Goal: Task Accomplishment & Management: Complete application form

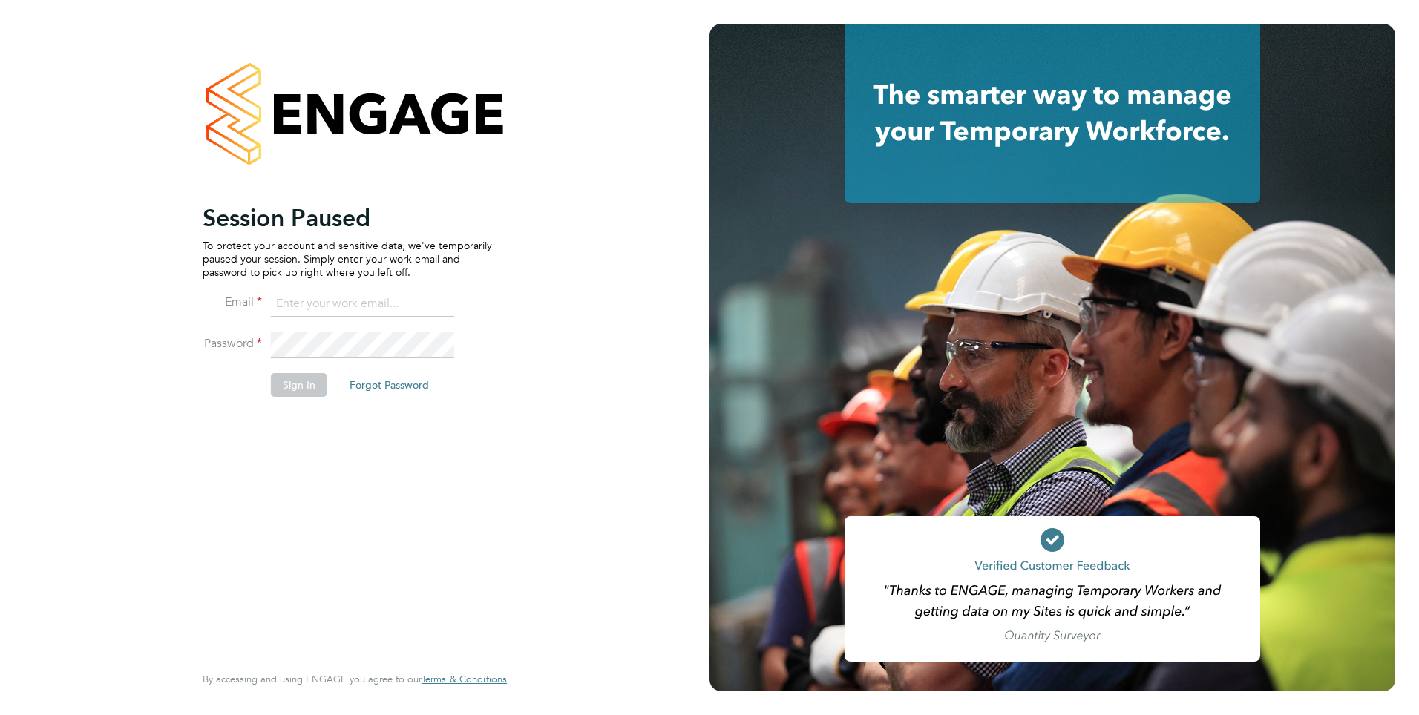
type input "moliha.khatun@ncclondon.ac.uk"
click at [302, 389] on button "Sign In" at bounding box center [299, 385] width 56 height 24
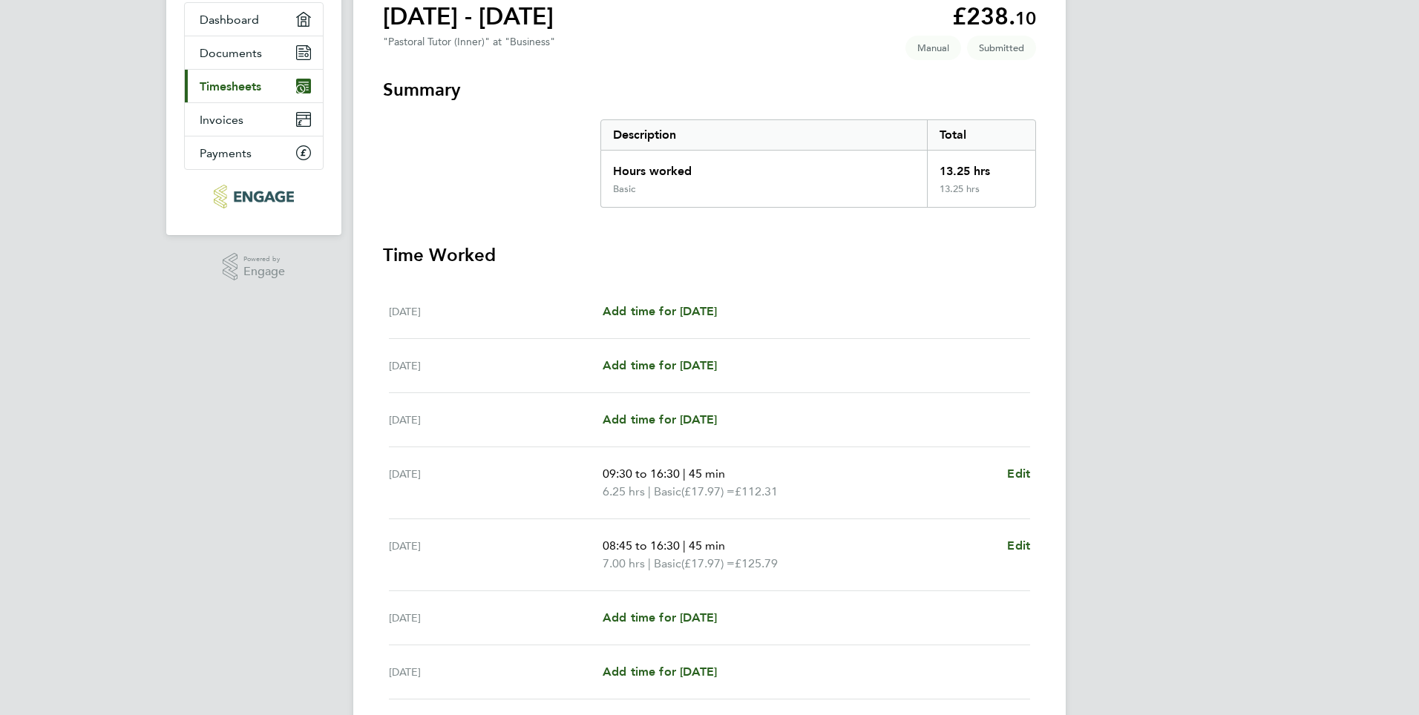
scroll to position [148, 0]
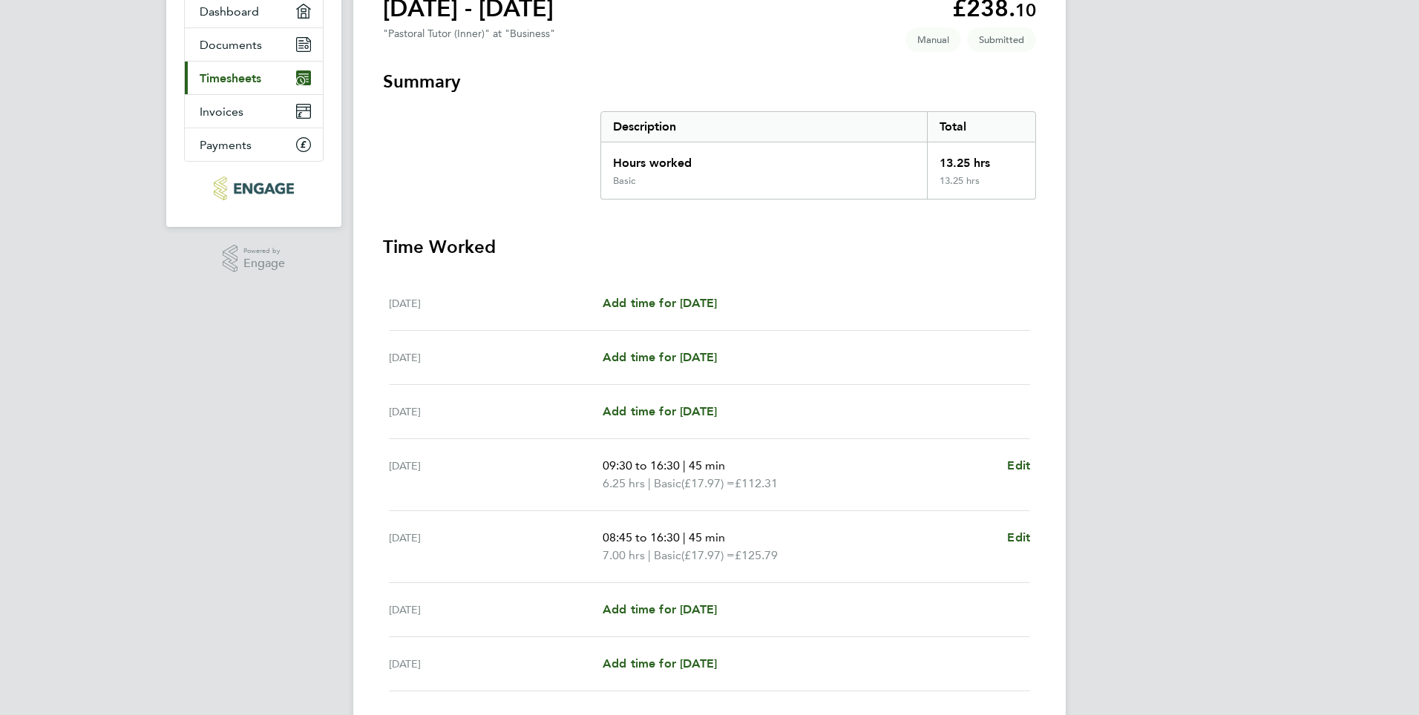
click at [214, 79] on span "Timesheets" at bounding box center [231, 78] width 62 height 14
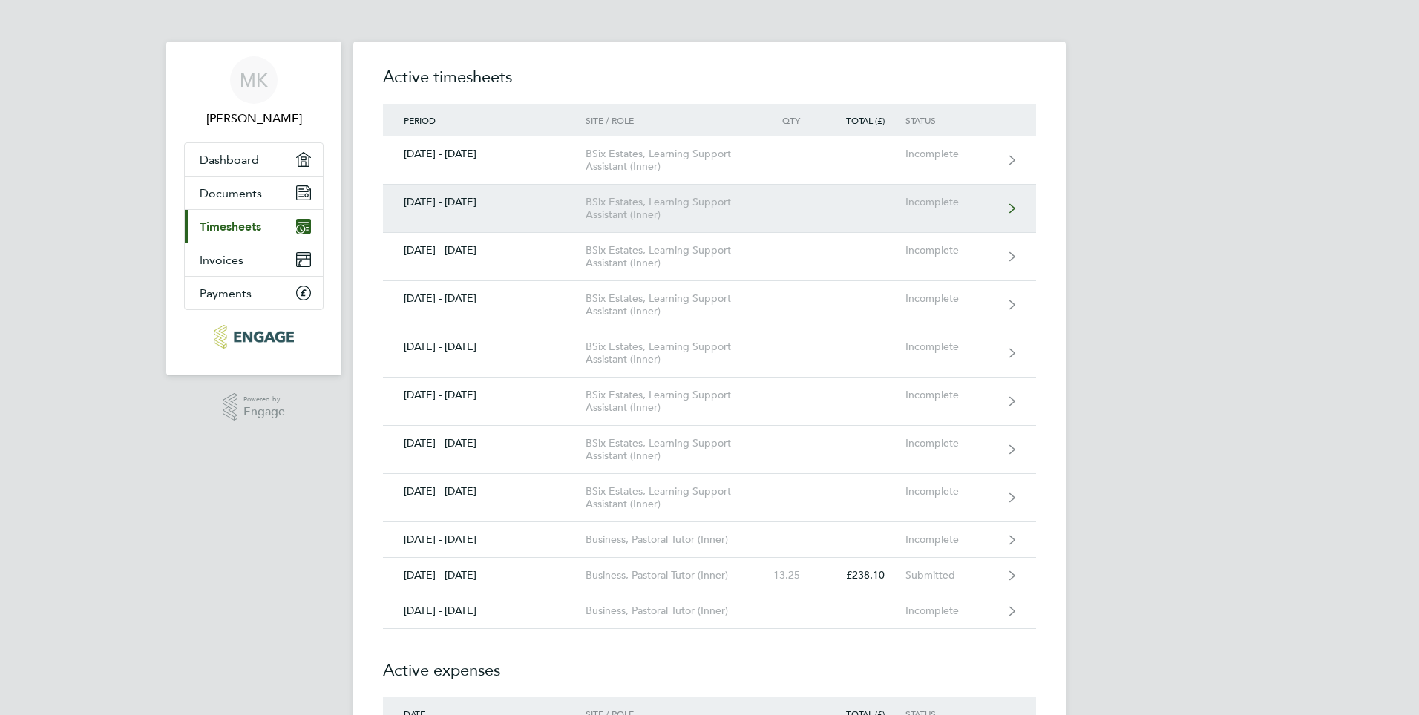
click at [634, 214] on div "BSix Estates, Learning Support Assistant (Inner)" at bounding box center [670, 208] width 170 height 25
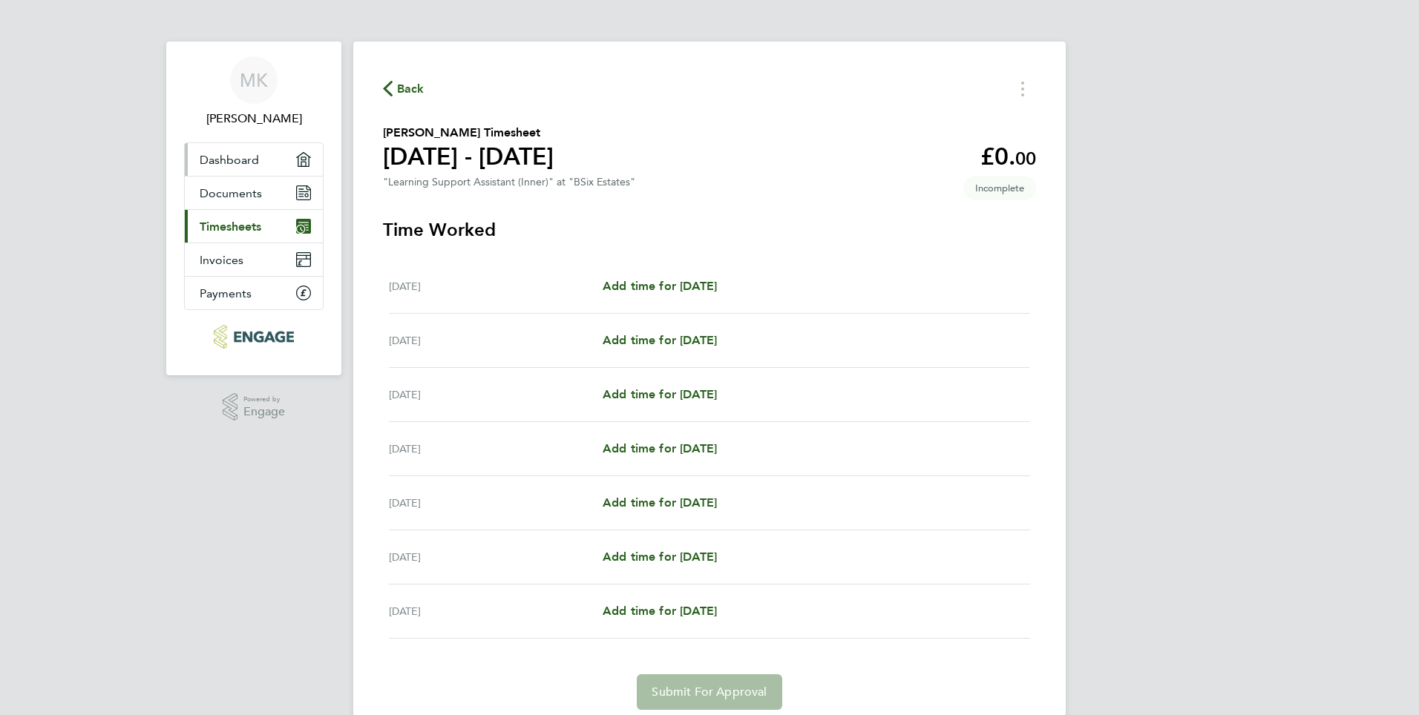
click at [237, 162] on span "Dashboard" at bounding box center [229, 160] width 59 height 14
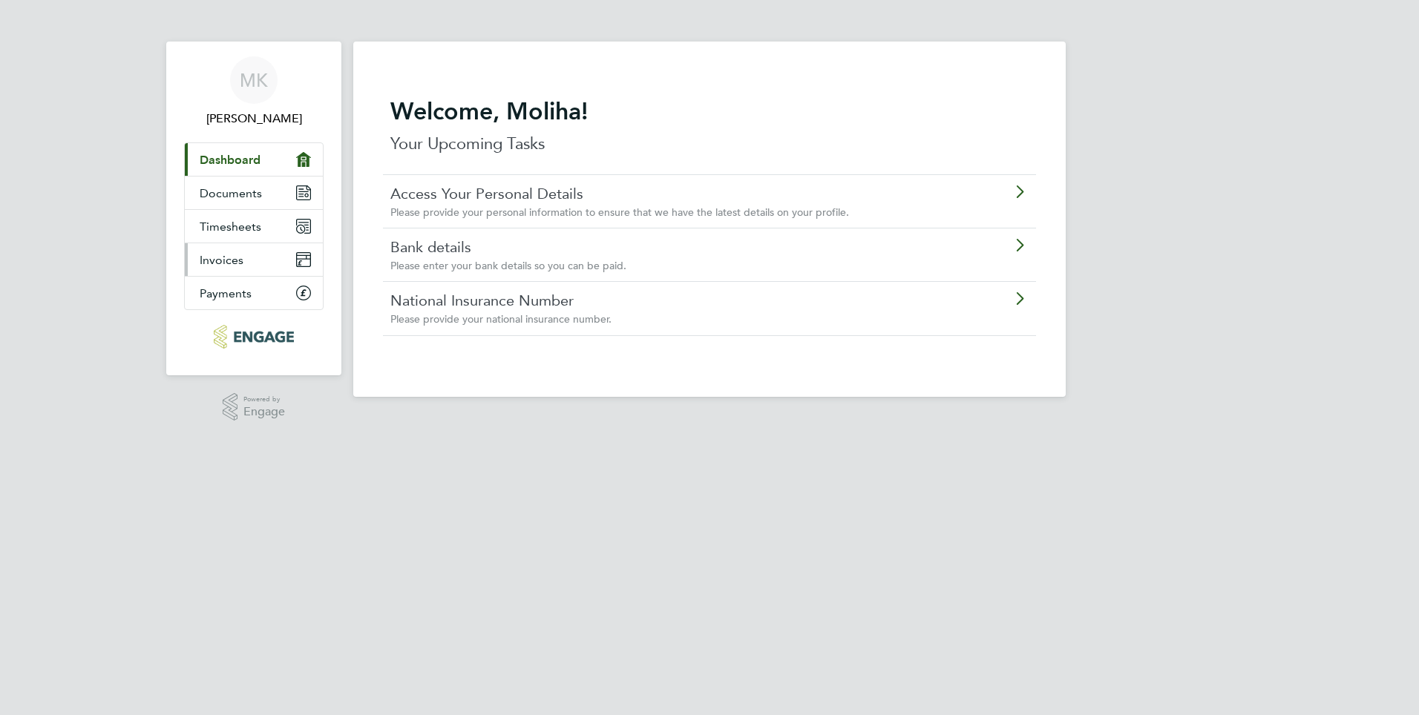
click at [234, 256] on span "Invoices" at bounding box center [222, 260] width 44 height 14
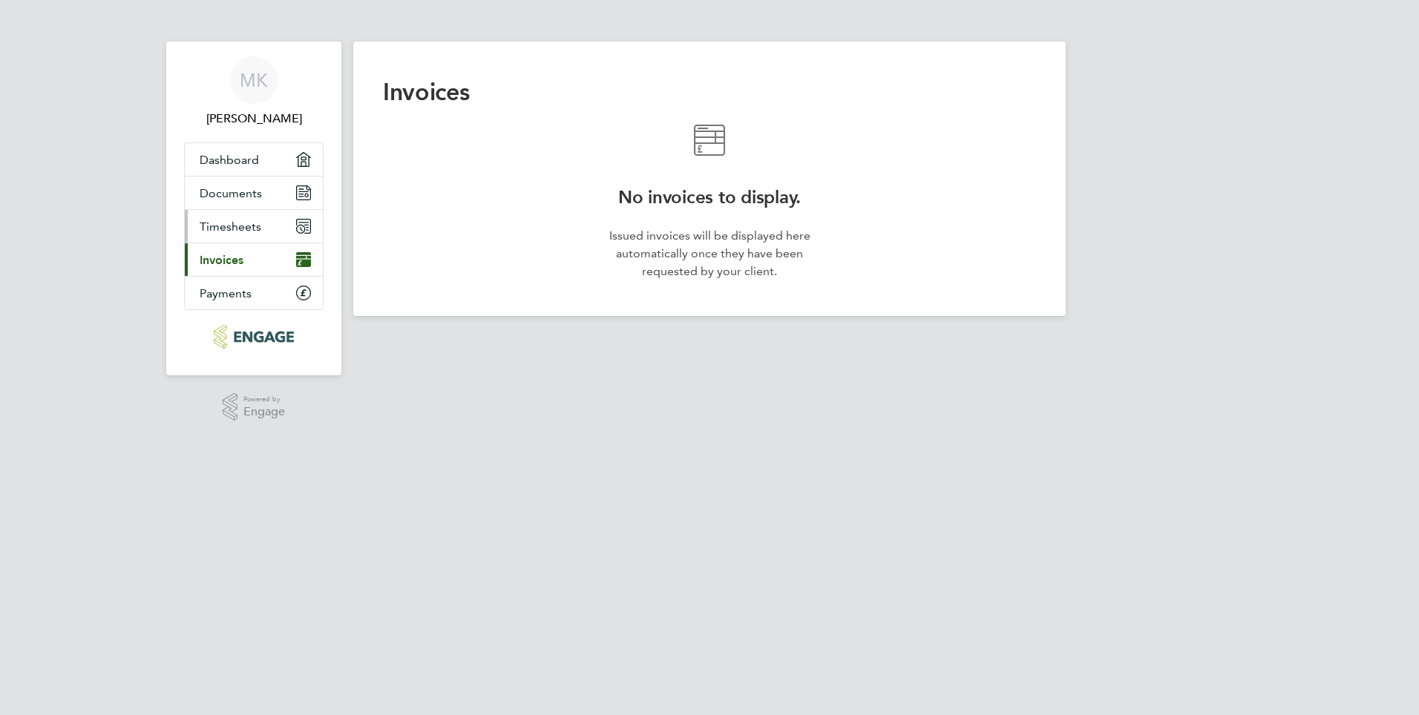
click at [227, 223] on span "Timesheets" at bounding box center [231, 227] width 62 height 14
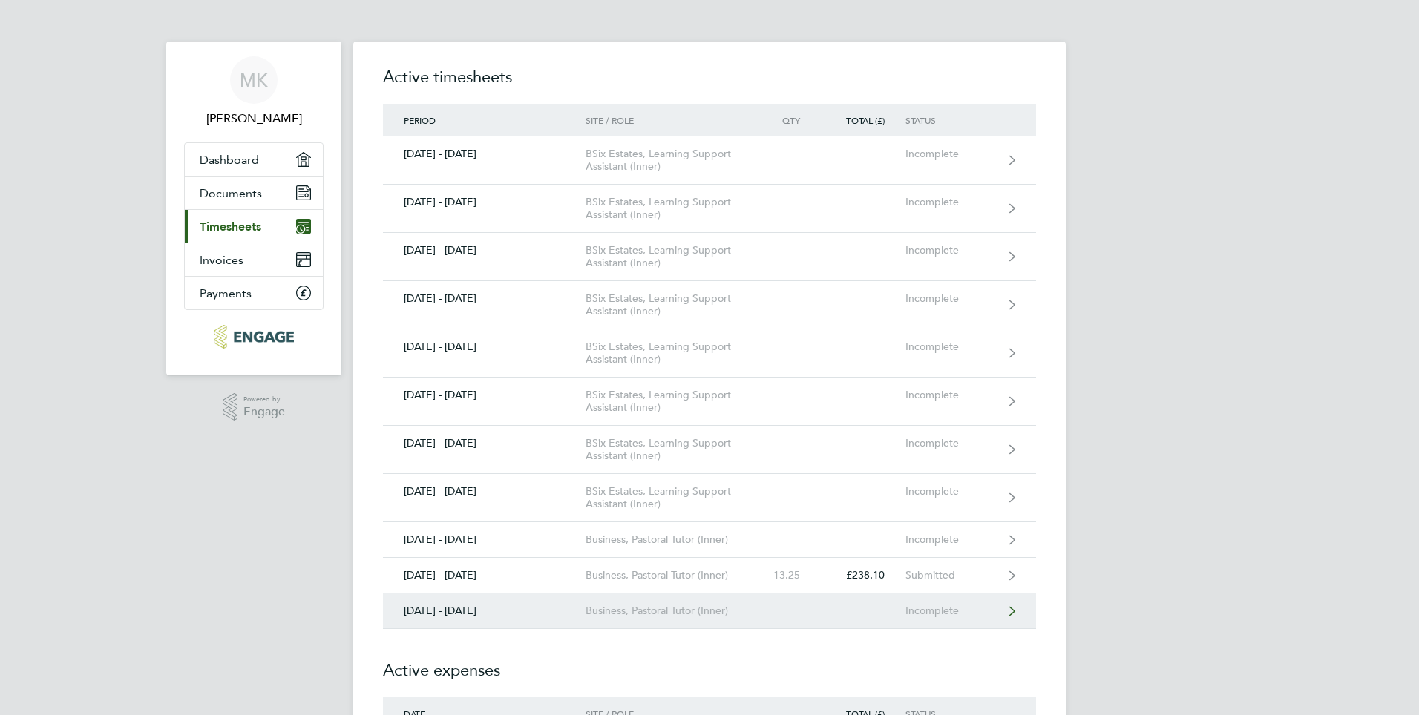
click at [667, 620] on link "[DATE] - [DATE] Business, Pastoral Tutor (Inner) Incomplete" at bounding box center [709, 612] width 653 height 36
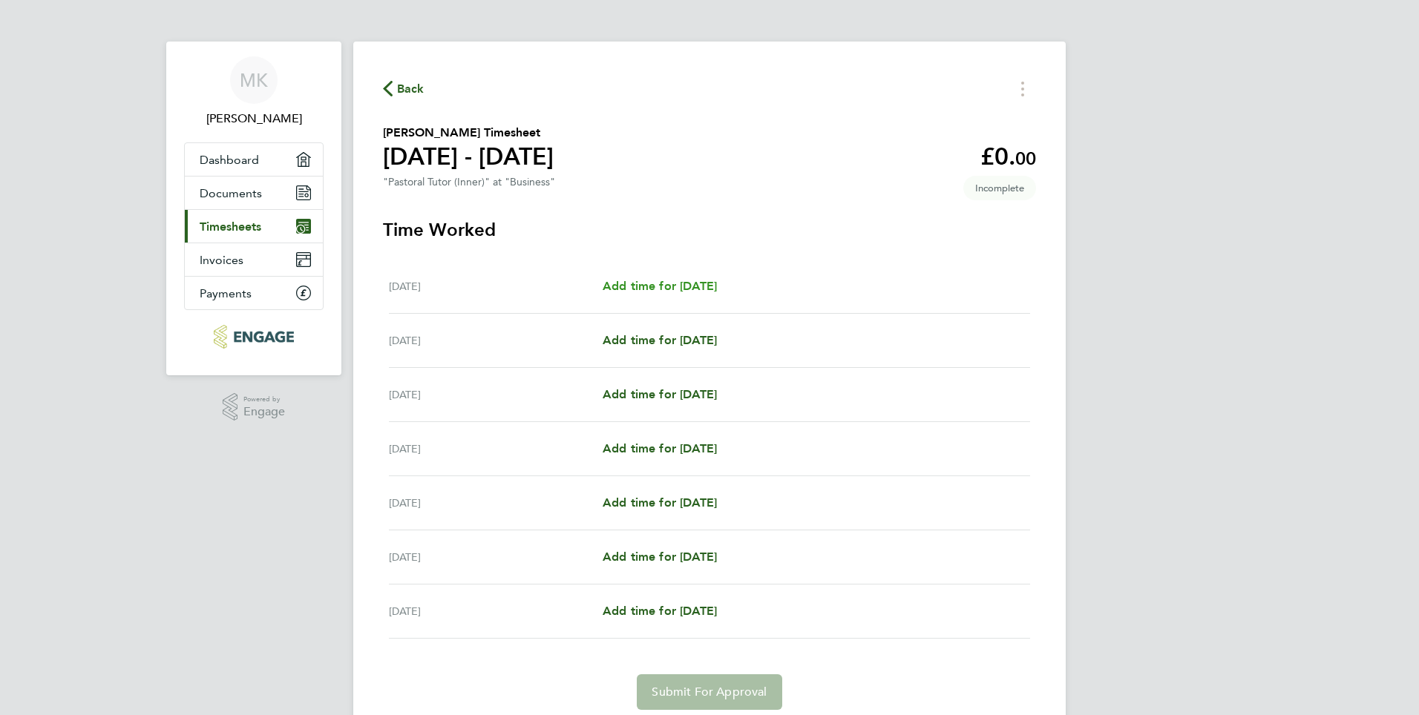
click at [639, 291] on span "Add time for [DATE]" at bounding box center [660, 286] width 114 height 14
select select "60"
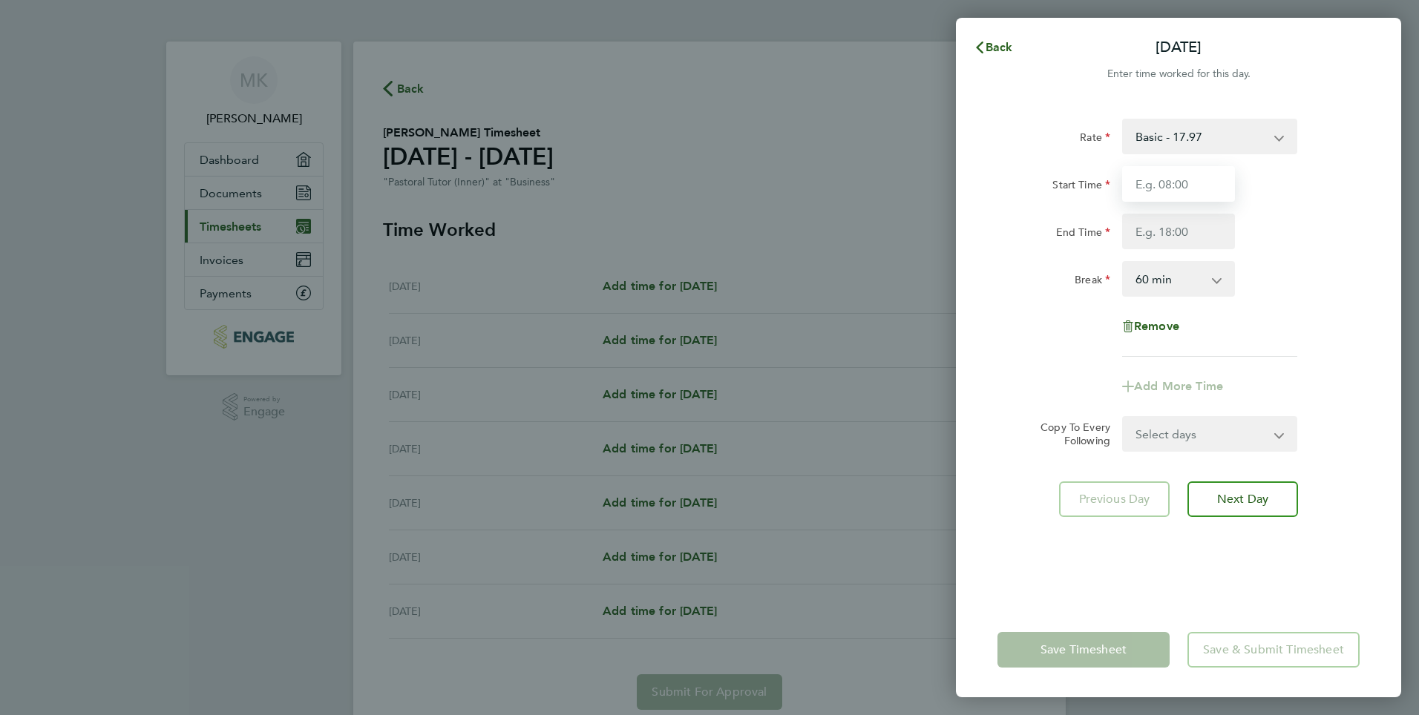
click at [1168, 188] on input "Start Time" at bounding box center [1178, 184] width 113 height 36
type input "08:45"
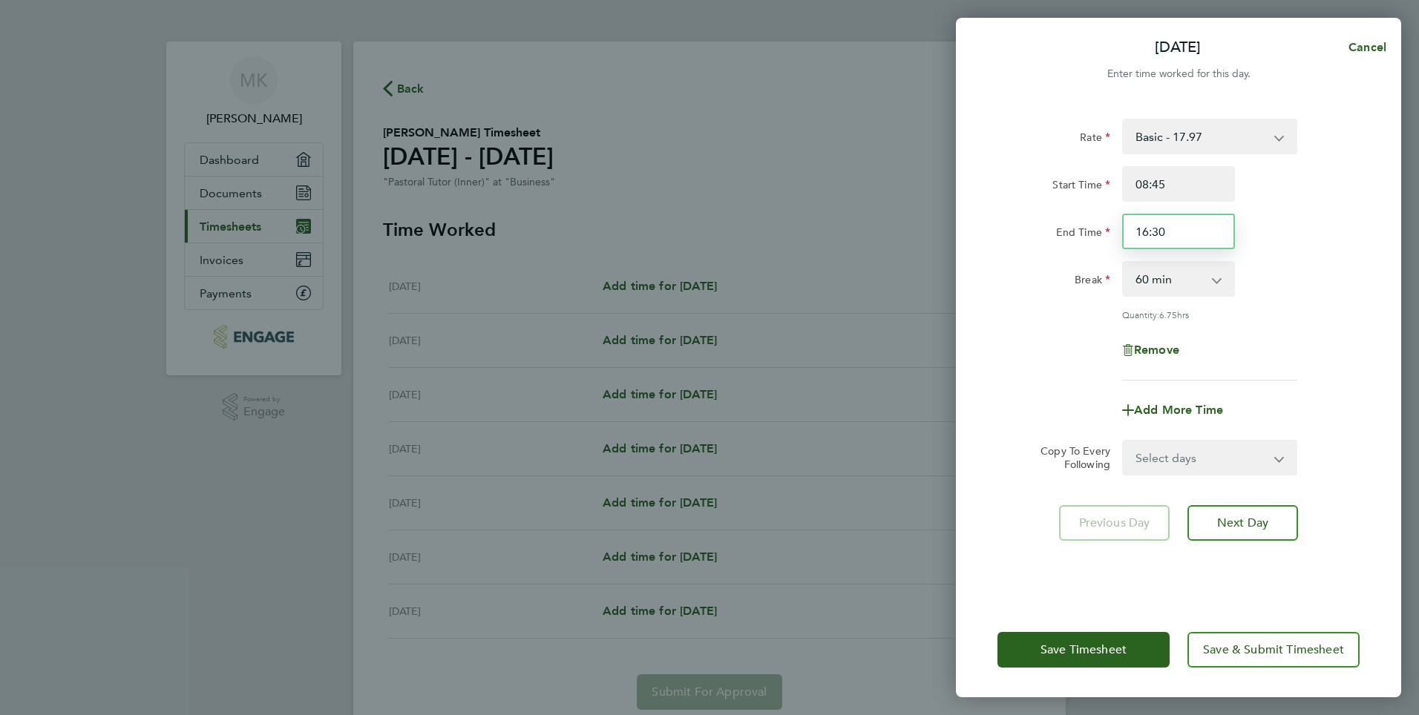
click at [1169, 232] on input "16:30" at bounding box center [1178, 232] width 113 height 36
type input "1"
type input "17:00"
click at [1103, 657] on span "Save Timesheet" at bounding box center [1083, 650] width 86 height 15
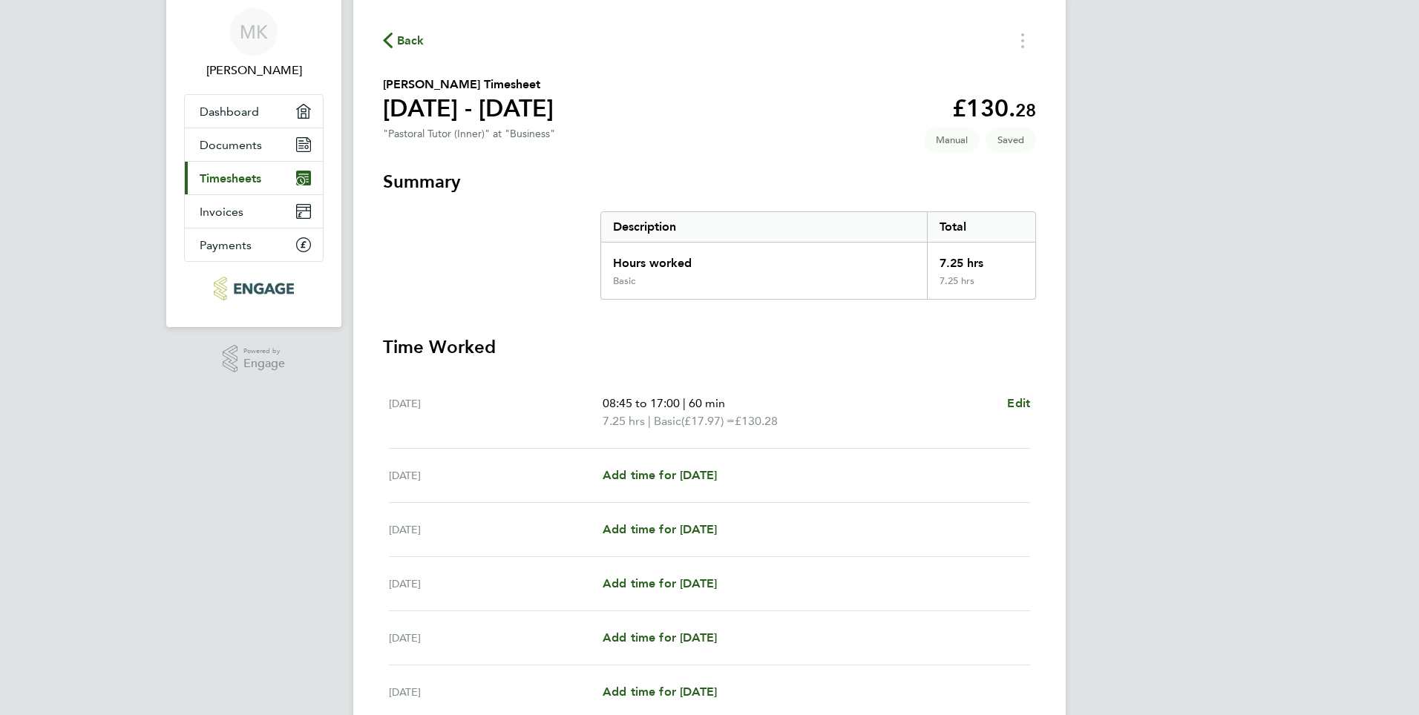
scroll to position [74, 0]
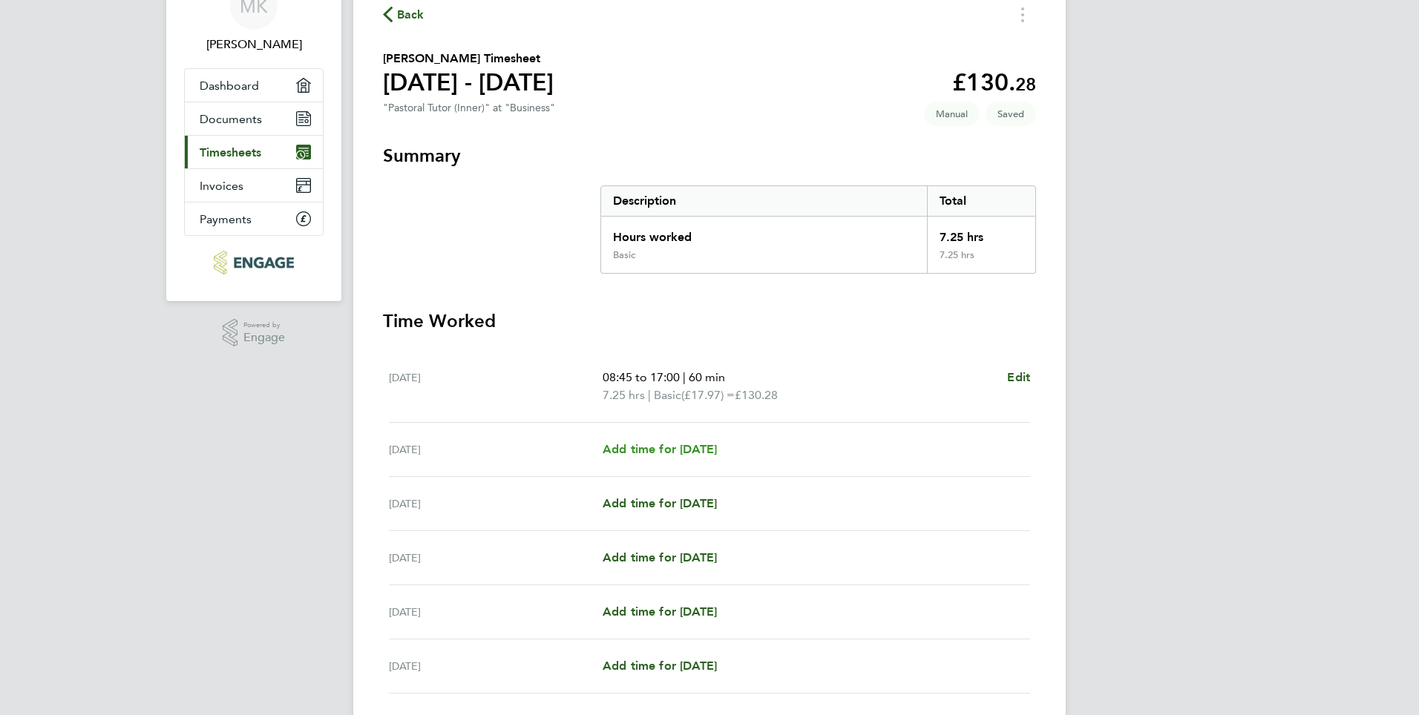
click at [660, 446] on span "Add time for [DATE]" at bounding box center [660, 449] width 114 height 14
select select "60"
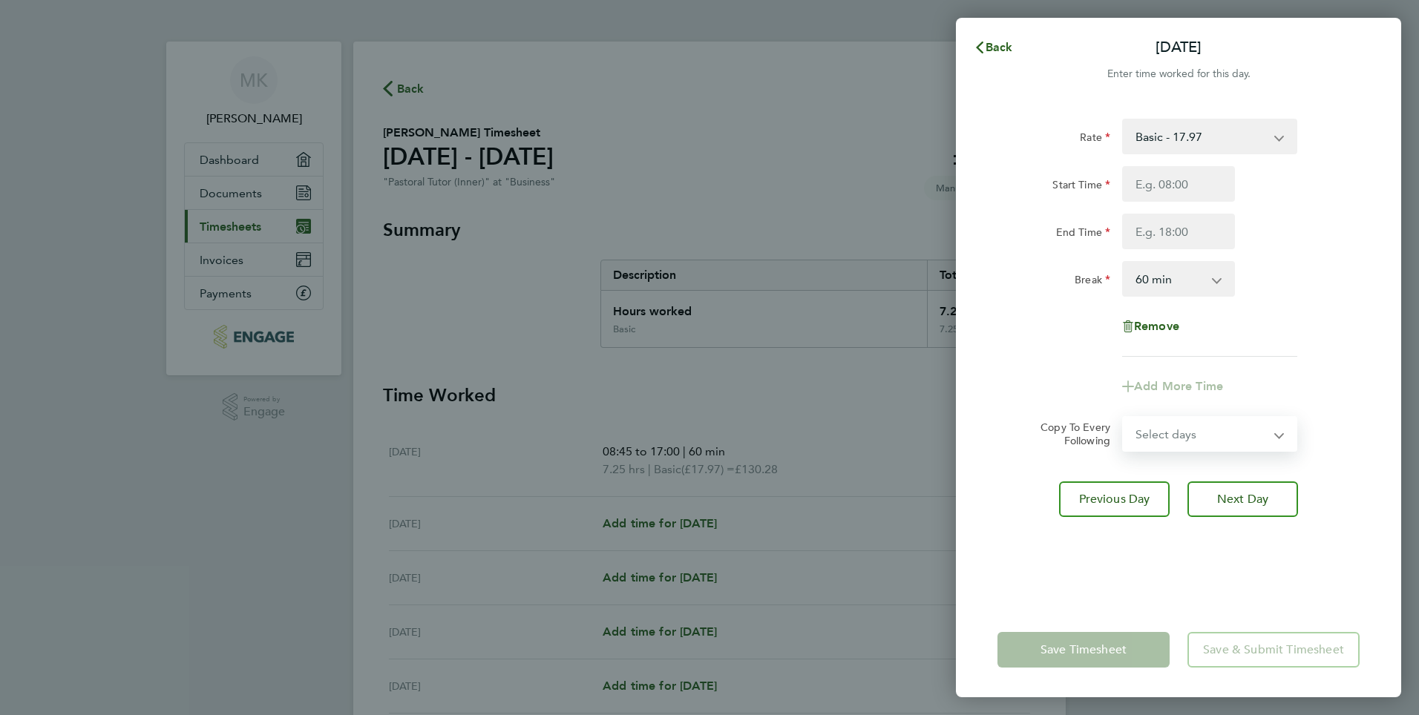
click at [1270, 430] on select "Select days Day Weekday (Mon-Fri) Weekend (Sat-Sun) [DATE] [DATE] [DATE] [DATE]…" at bounding box center [1201, 434] width 156 height 33
select select "WEEKDAY"
click at [1123, 418] on select "Select days Day Weekday (Mon-Fri) Weekend (Sat-Sun) [DATE] [DATE] [DATE] [DATE]…" at bounding box center [1201, 434] width 156 height 33
select select "[DATE]"
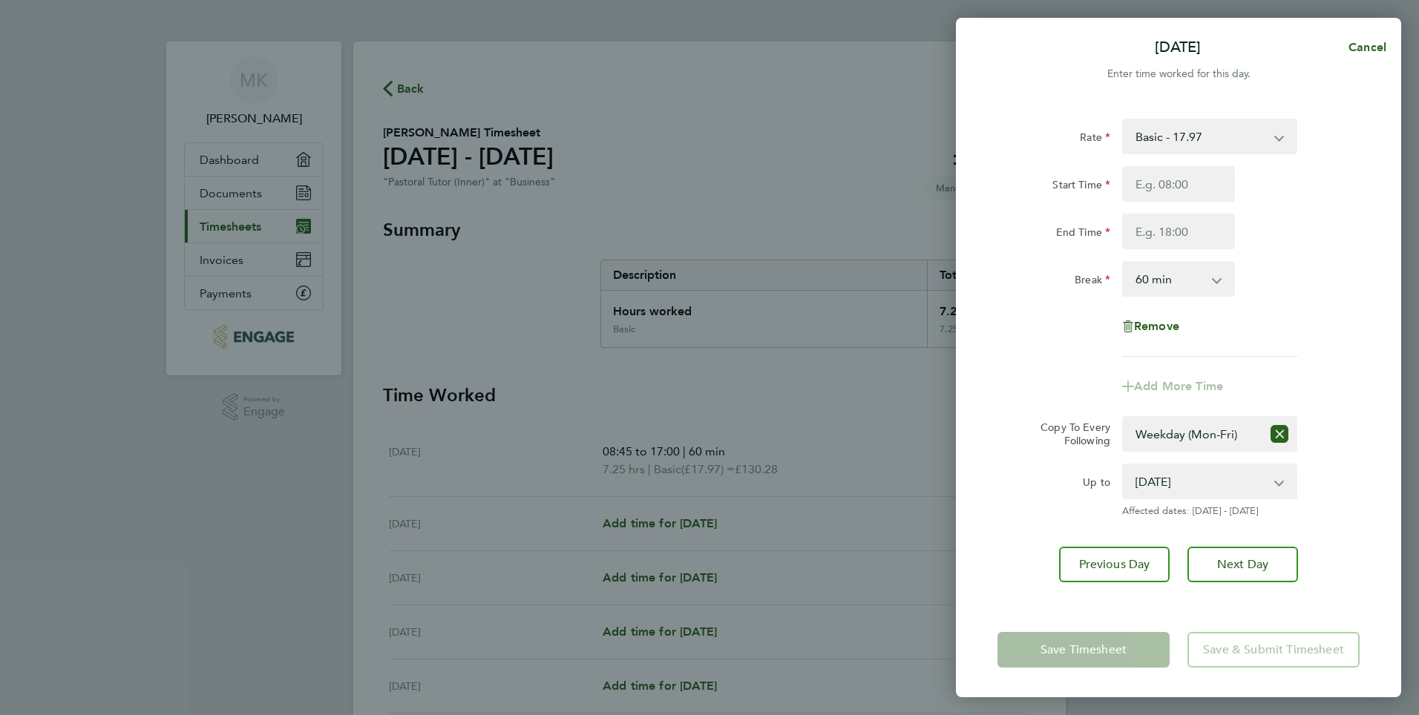
click at [1115, 662] on app-form-button "Save Timesheet" at bounding box center [1087, 650] width 181 height 36
click at [1175, 191] on input "Start Time" at bounding box center [1178, 184] width 113 height 36
click at [1177, 180] on input "Start Time" at bounding box center [1178, 184] width 113 height 36
type input "08:45"
type input "17:00"
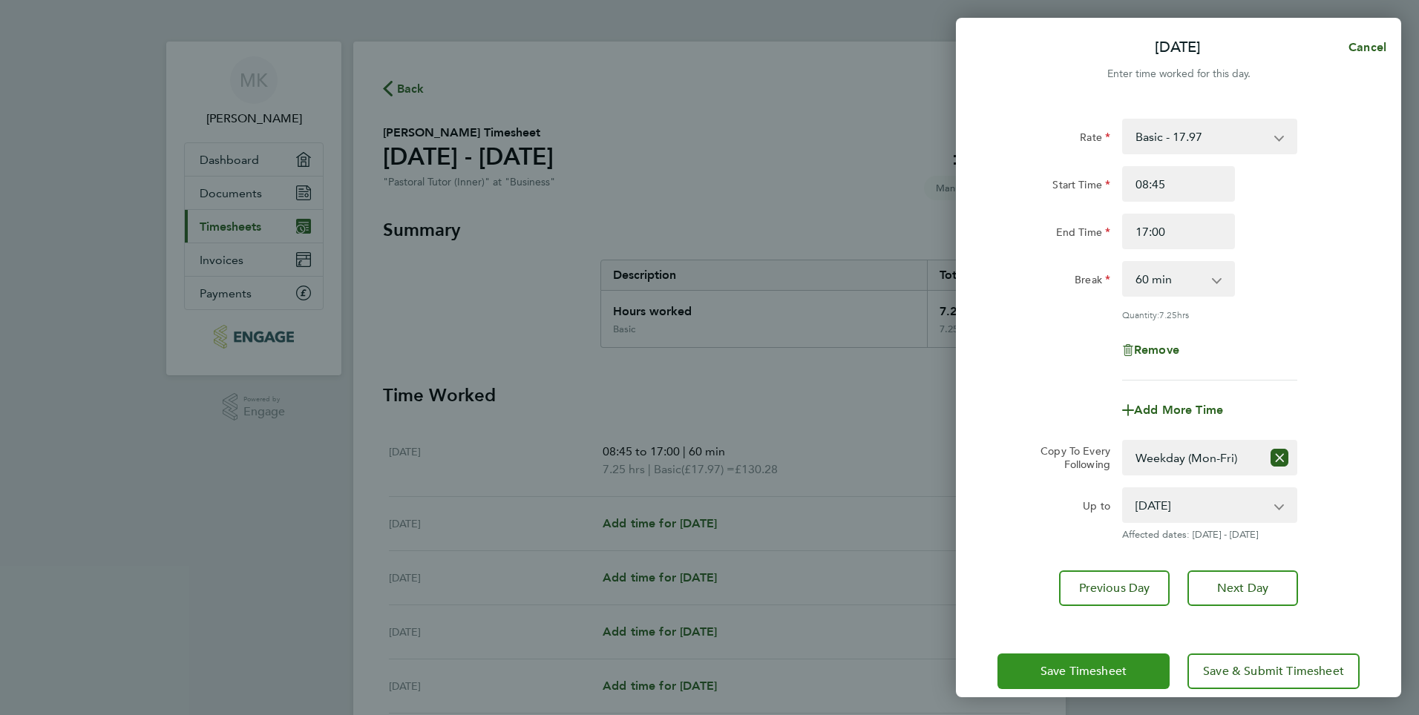
click at [1095, 669] on span "Save Timesheet" at bounding box center [1083, 671] width 86 height 15
